Goal: Task Accomplishment & Management: Complete application form

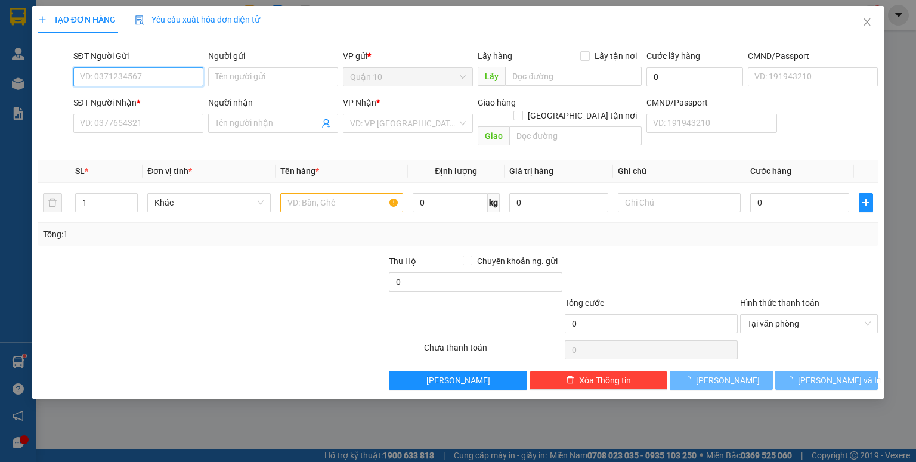
click at [128, 81] on input "SĐT Người Gửi" at bounding box center [138, 76] width 130 height 19
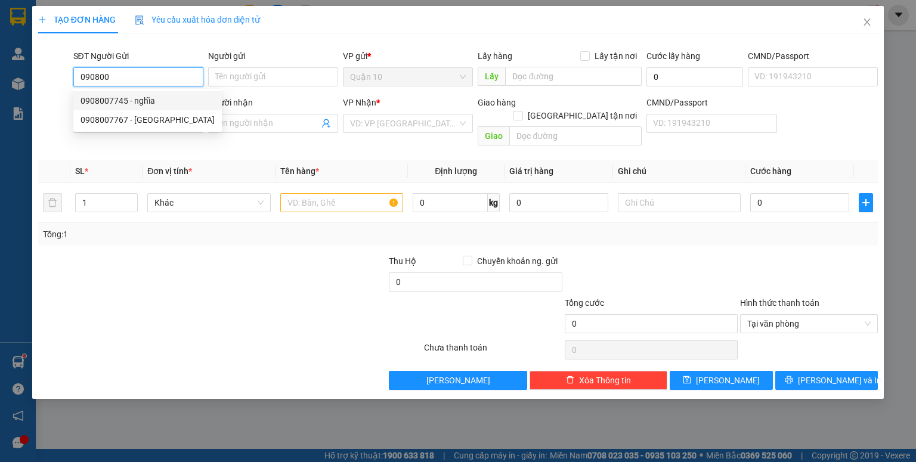
click at [156, 103] on div "0908007745 - nghĩa" at bounding box center [148, 100] width 134 height 13
type input "0908007745"
type input "nghĩa"
type input "0909920204"
type input "chị loan"
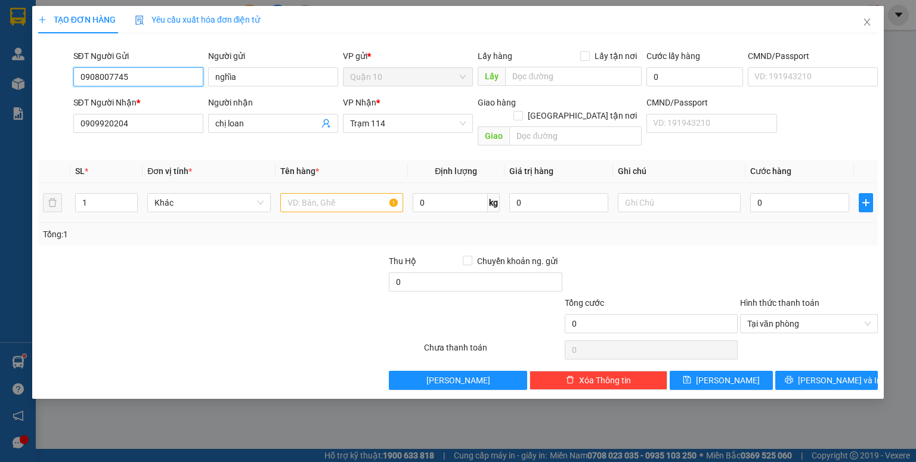
type input "0908007745"
click at [331, 193] on input "text" at bounding box center [341, 202] width 123 height 19
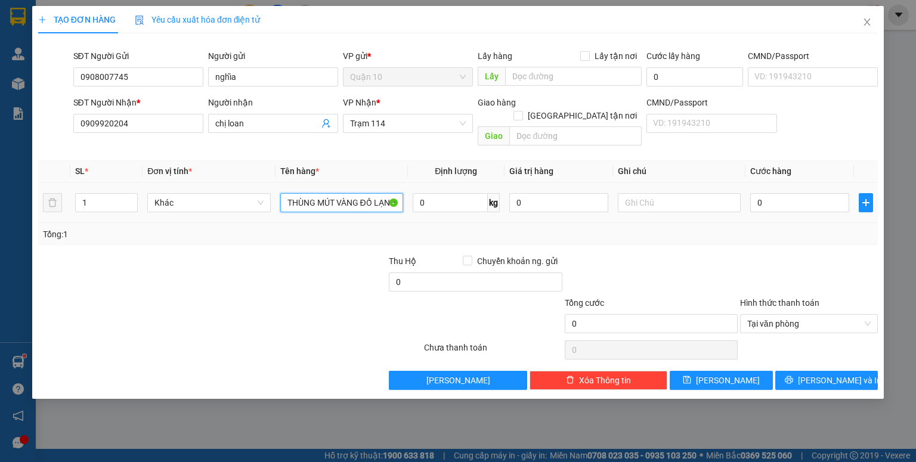
scroll to position [0, 1]
type input "THÙNG MÚT VÀNG ĐỒ LẠNH"
drag, startPoint x: 517, startPoint y: 186, endPoint x: 513, endPoint y: 191, distance: 6.3
click at [517, 193] on input "0" at bounding box center [559, 202] width 99 height 19
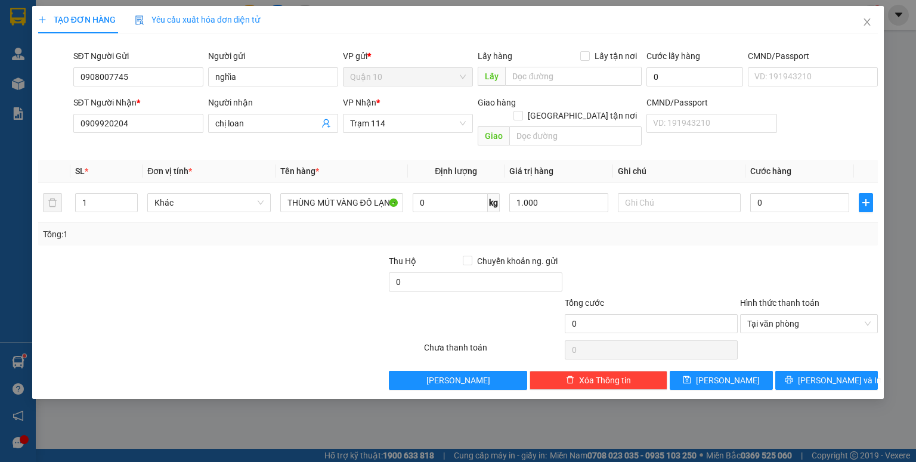
type input "1.000.000"
drag, startPoint x: 759, startPoint y: 248, endPoint x: 759, endPoint y: 224, distance: 23.3
click at [759, 255] on div at bounding box center [809, 276] width 140 height 42
click at [755, 196] on input "0" at bounding box center [800, 202] width 99 height 19
type input "6"
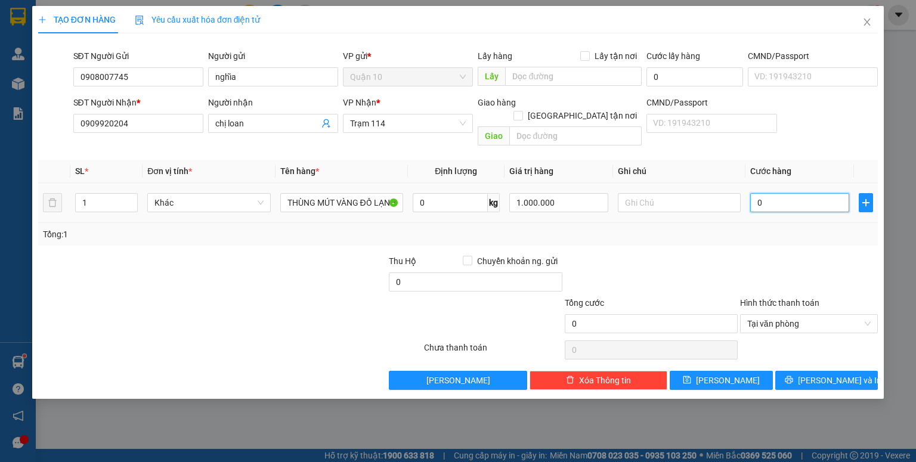
type input "6"
type input "60"
click at [746, 239] on div "Transit Pickup Surcharge Ids Transit Deliver Surcharge Ids Transit Deliver Surc…" at bounding box center [458, 216] width 840 height 347
type input "60.000"
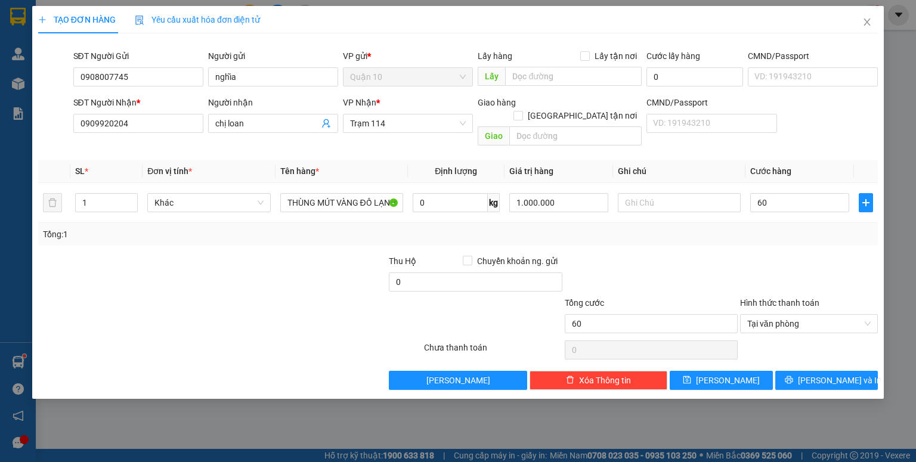
type input "60.000"
click at [740, 371] on button "[PERSON_NAME]" at bounding box center [721, 380] width 103 height 19
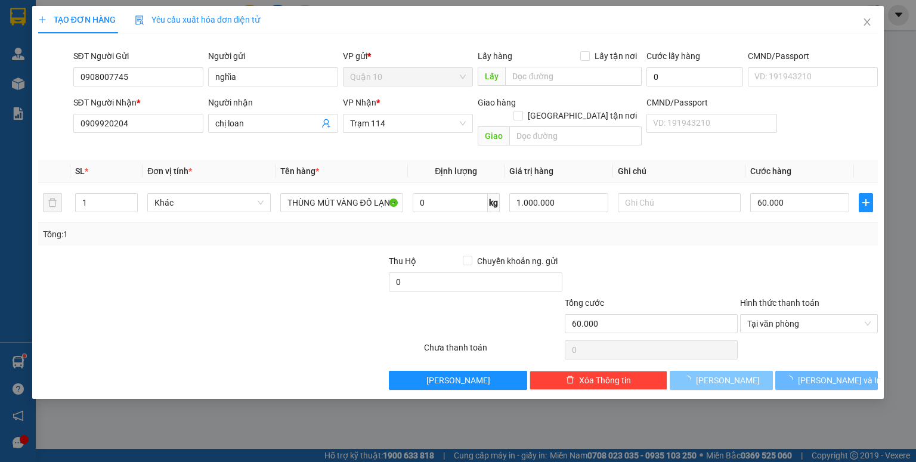
type input "0"
